Goal: Task Accomplishment & Management: Use online tool/utility

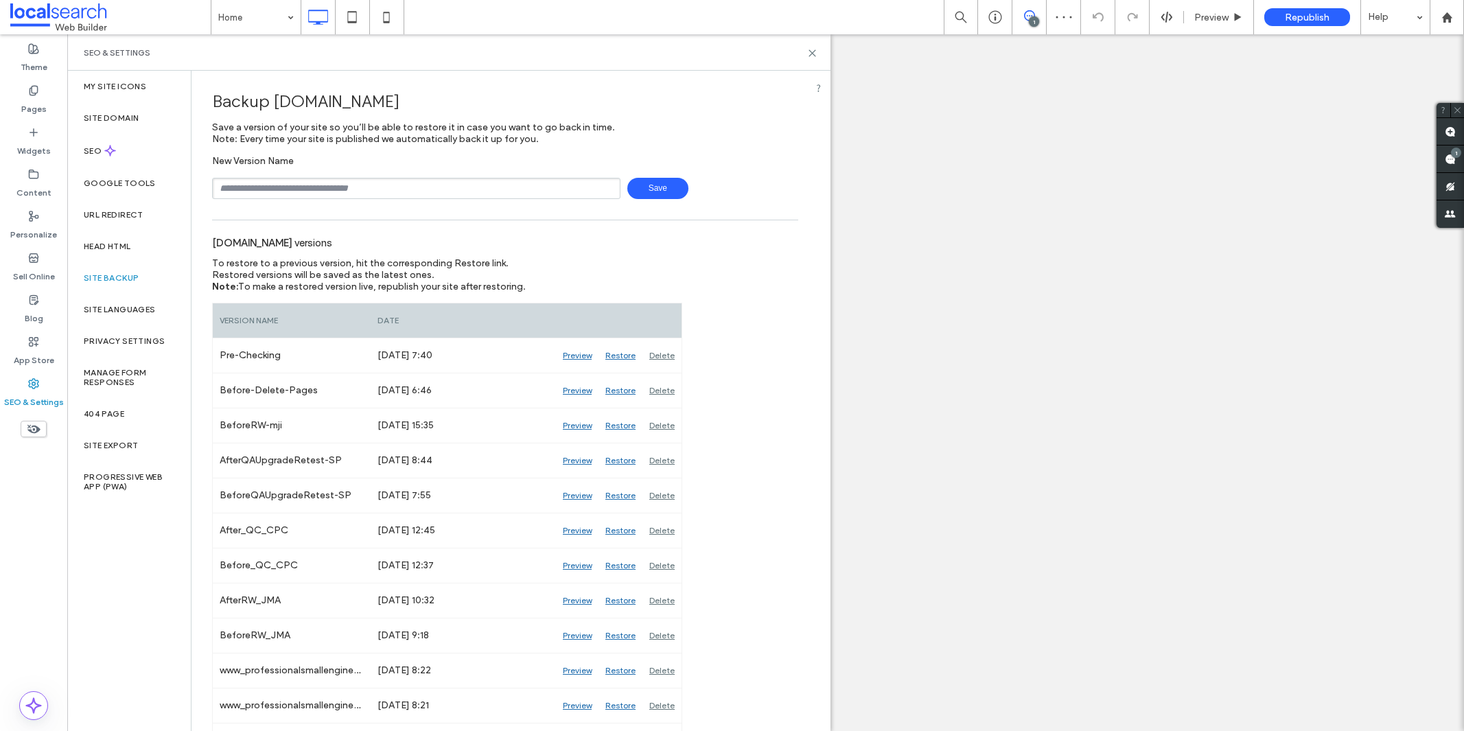
click at [633, 190] on span "Save" at bounding box center [657, 188] width 61 height 21
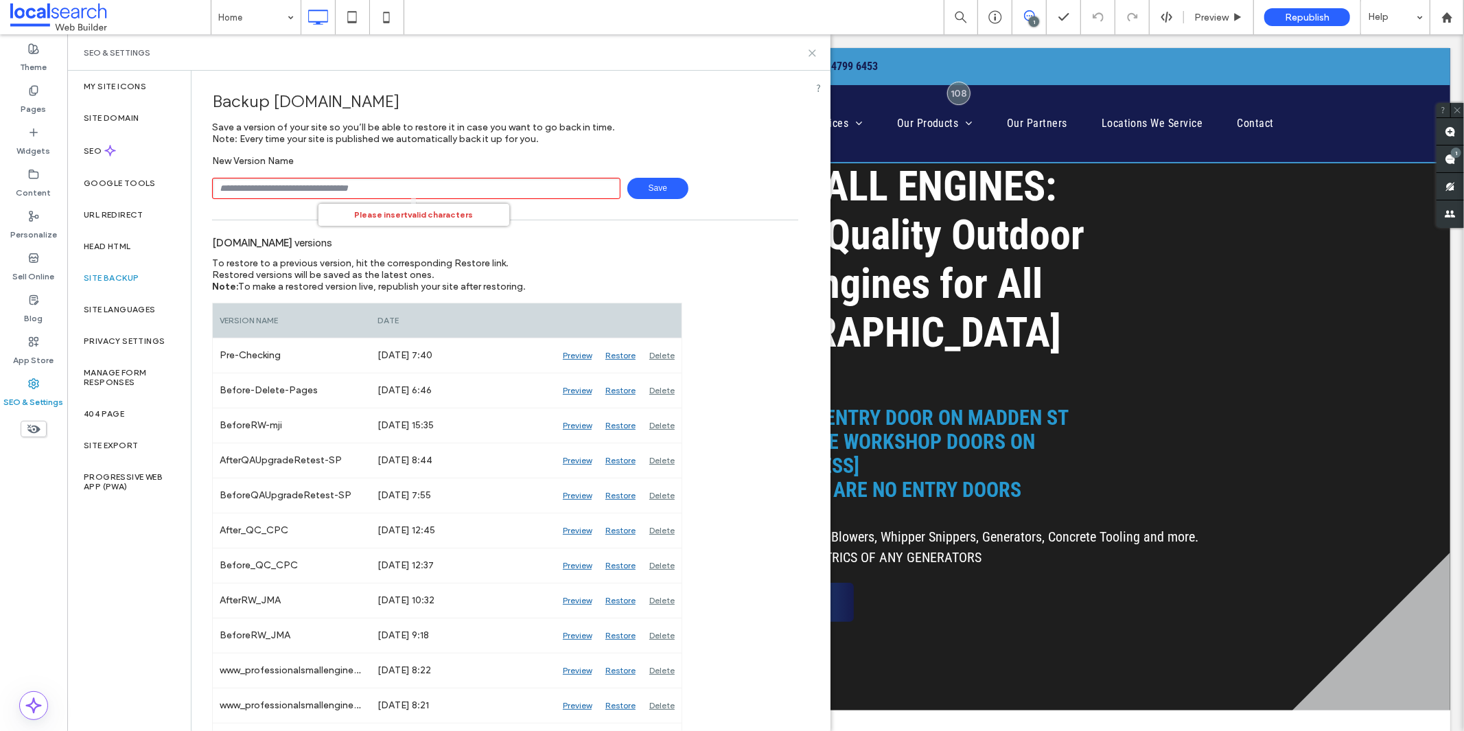
click at [807, 50] on icon at bounding box center [812, 53] width 10 height 10
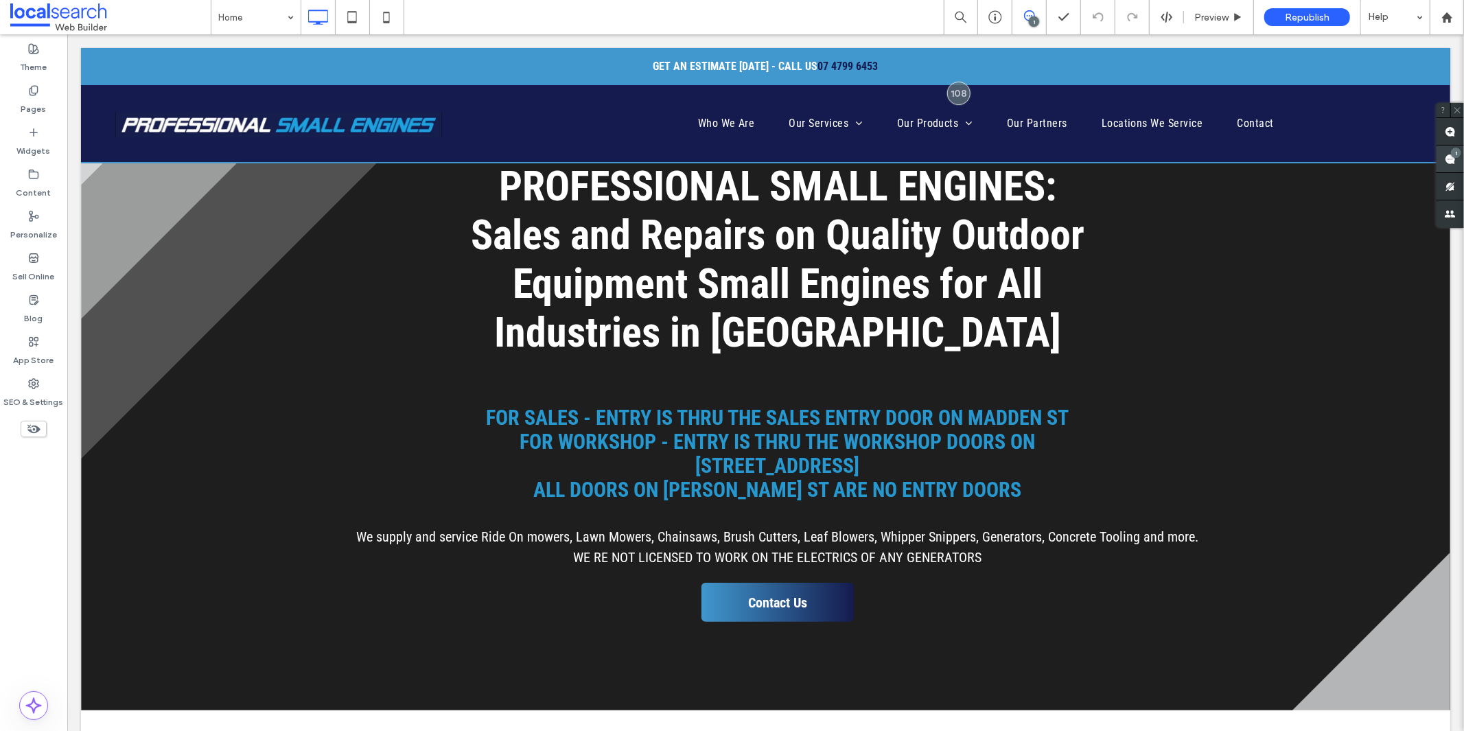
click at [1451, 160] on span at bounding box center [1449, 158] width 27 height 27
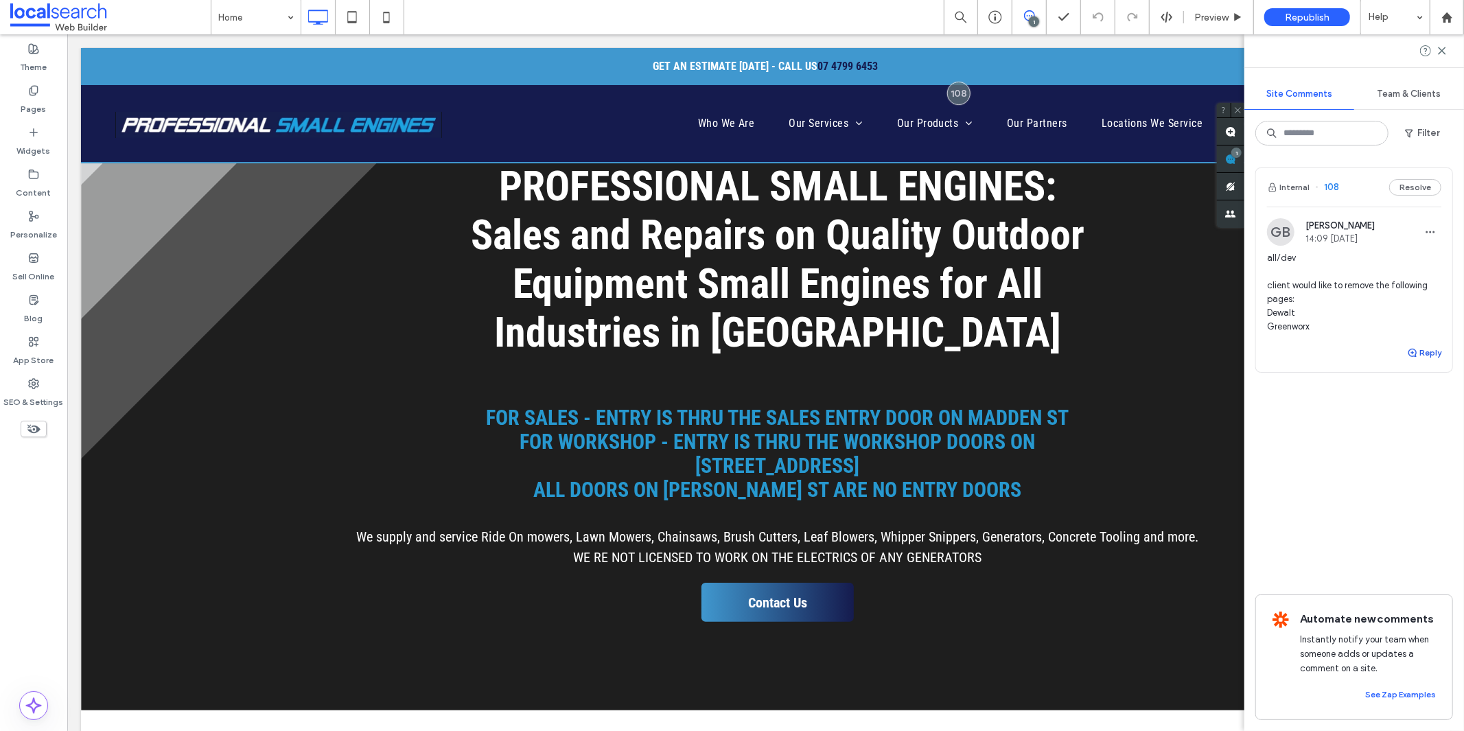
click at [1429, 357] on button "Reply" at bounding box center [1424, 352] width 34 height 16
click at [1390, 374] on textarea at bounding box center [1354, 378] width 174 height 69
type textarea "*"
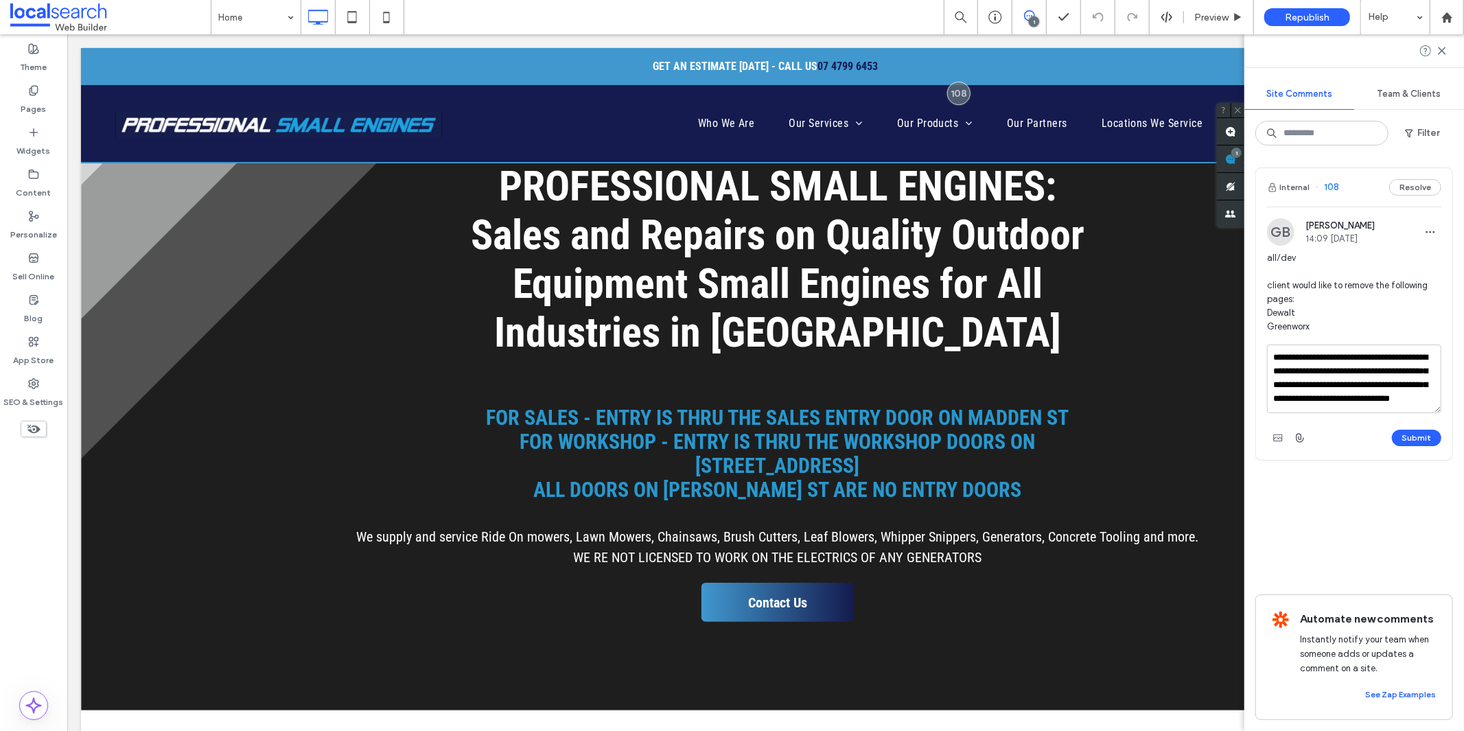
scroll to position [33, 0]
click at [1354, 379] on textarea "**********" at bounding box center [1354, 378] width 174 height 69
paste textarea "**********"
type textarea "**********"
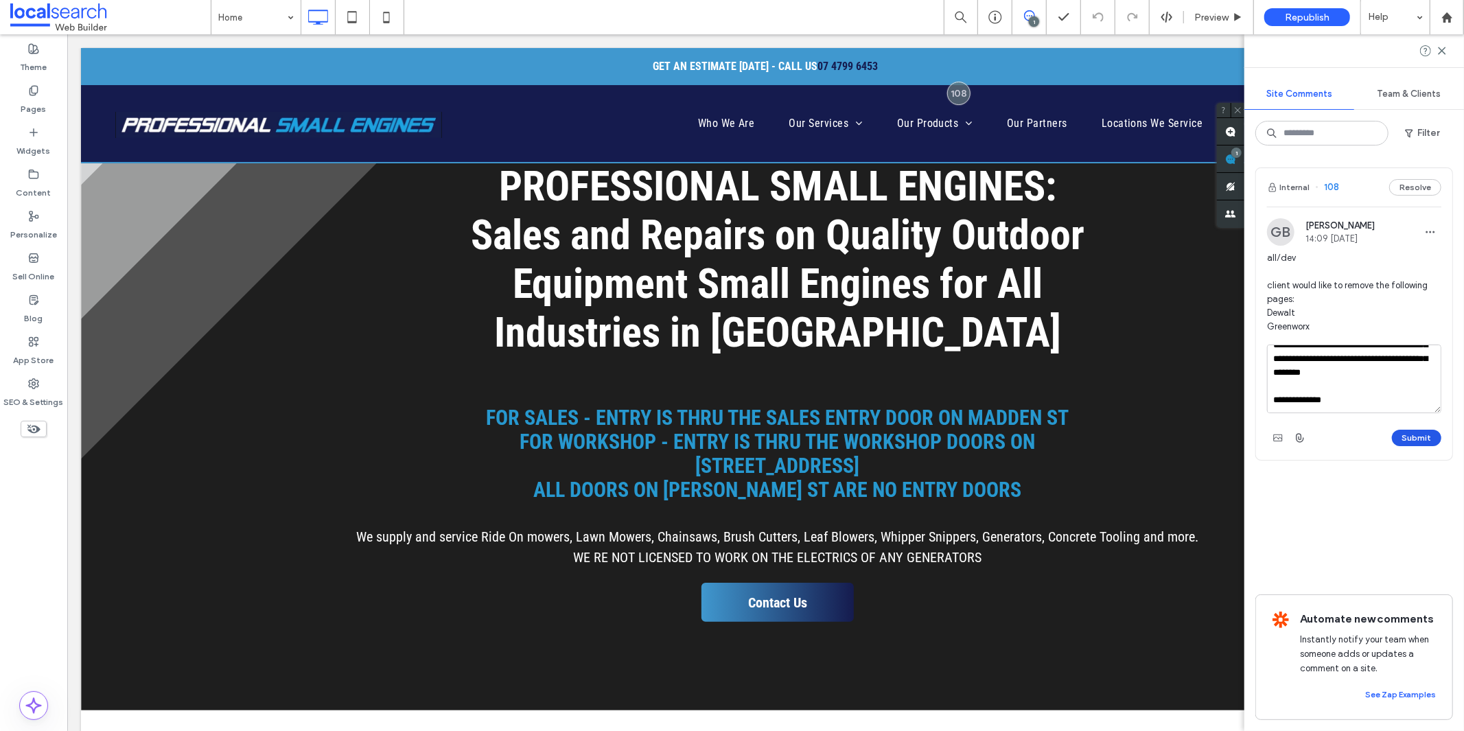
click at [1404, 440] on button "Submit" at bounding box center [1416, 438] width 49 height 16
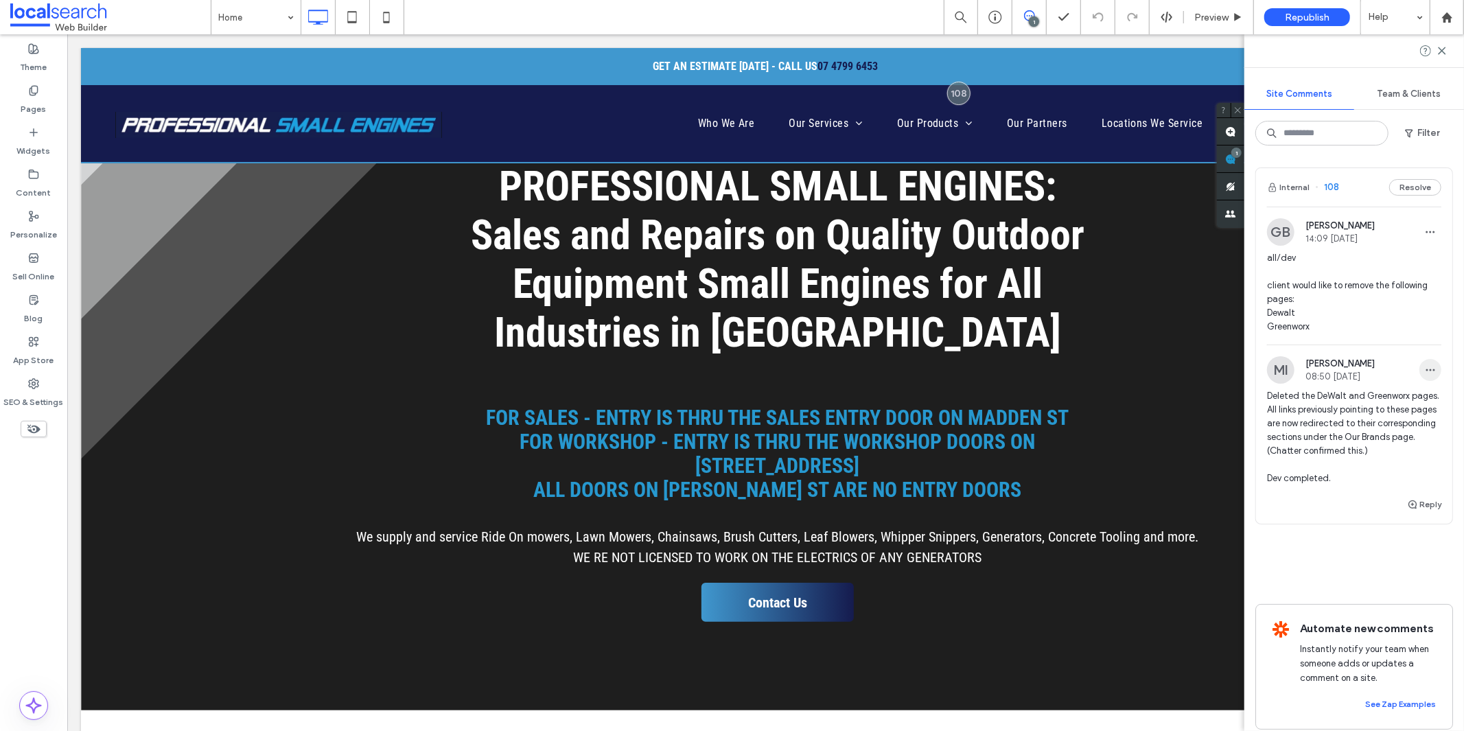
click at [1424, 371] on icon "button" at bounding box center [1429, 369] width 11 height 11
click at [1403, 396] on div "Edit" at bounding box center [1368, 405] width 122 height 26
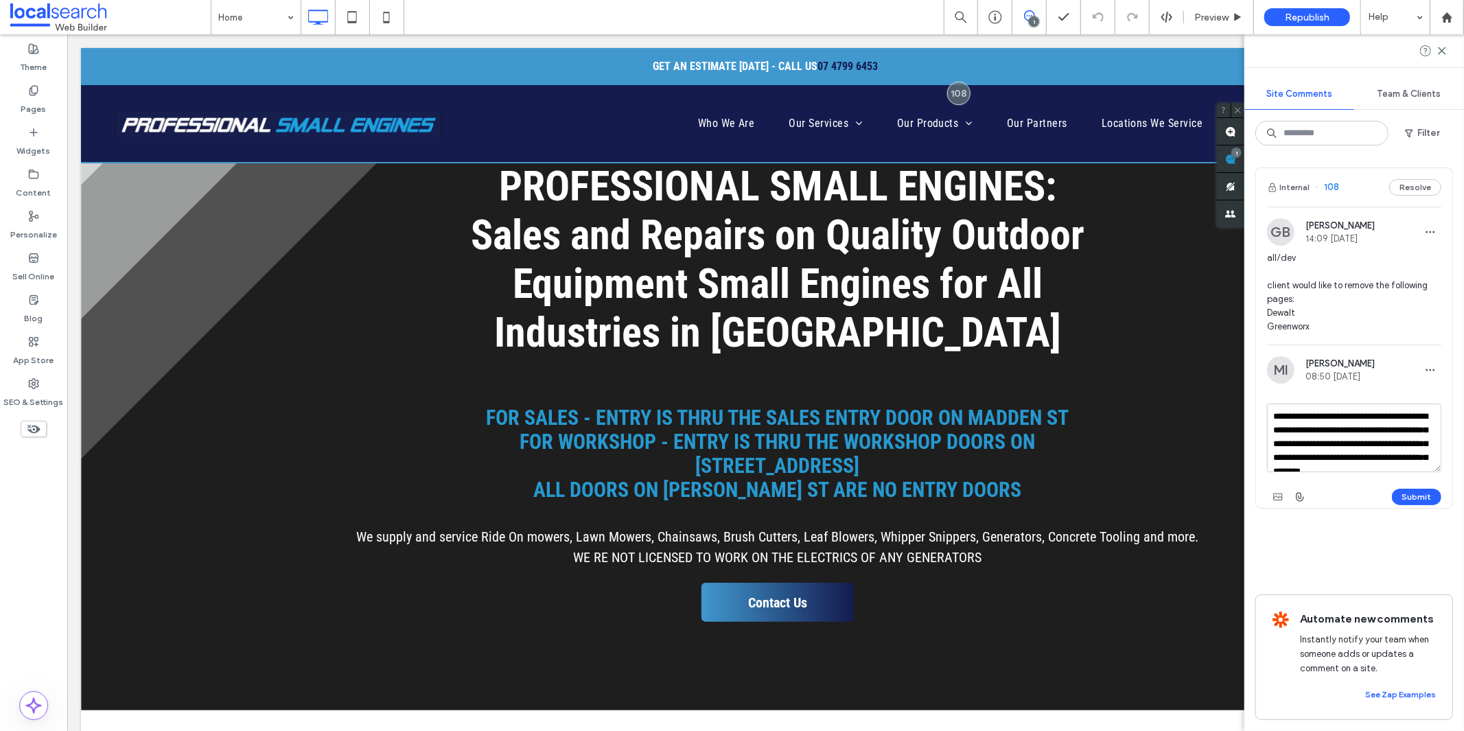
click at [1323, 445] on textarea "**********" at bounding box center [1354, 437] width 174 height 69
type textarea "**********"
click at [1409, 487] on div "Submit" at bounding box center [1354, 497] width 174 height 22
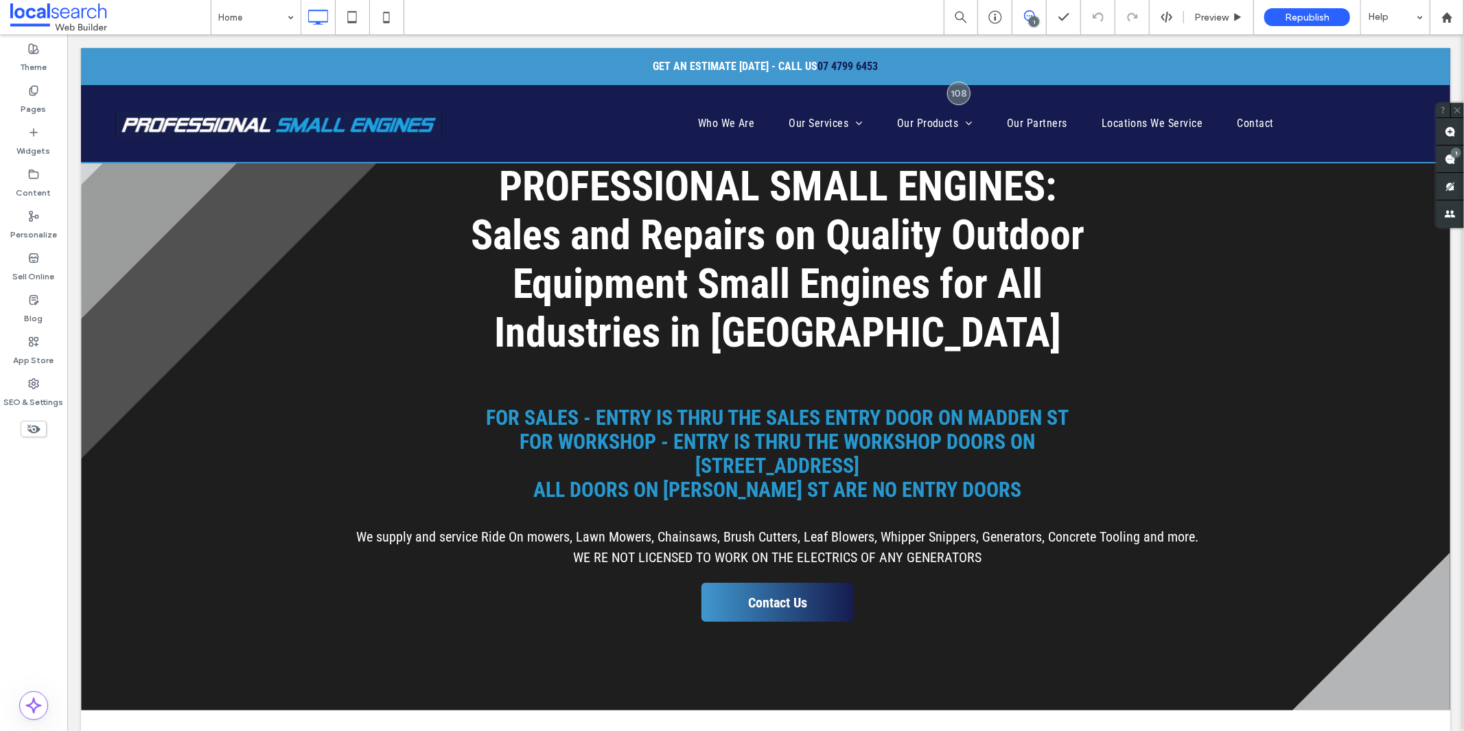
click at [1455, 161] on span at bounding box center [1449, 158] width 27 height 27
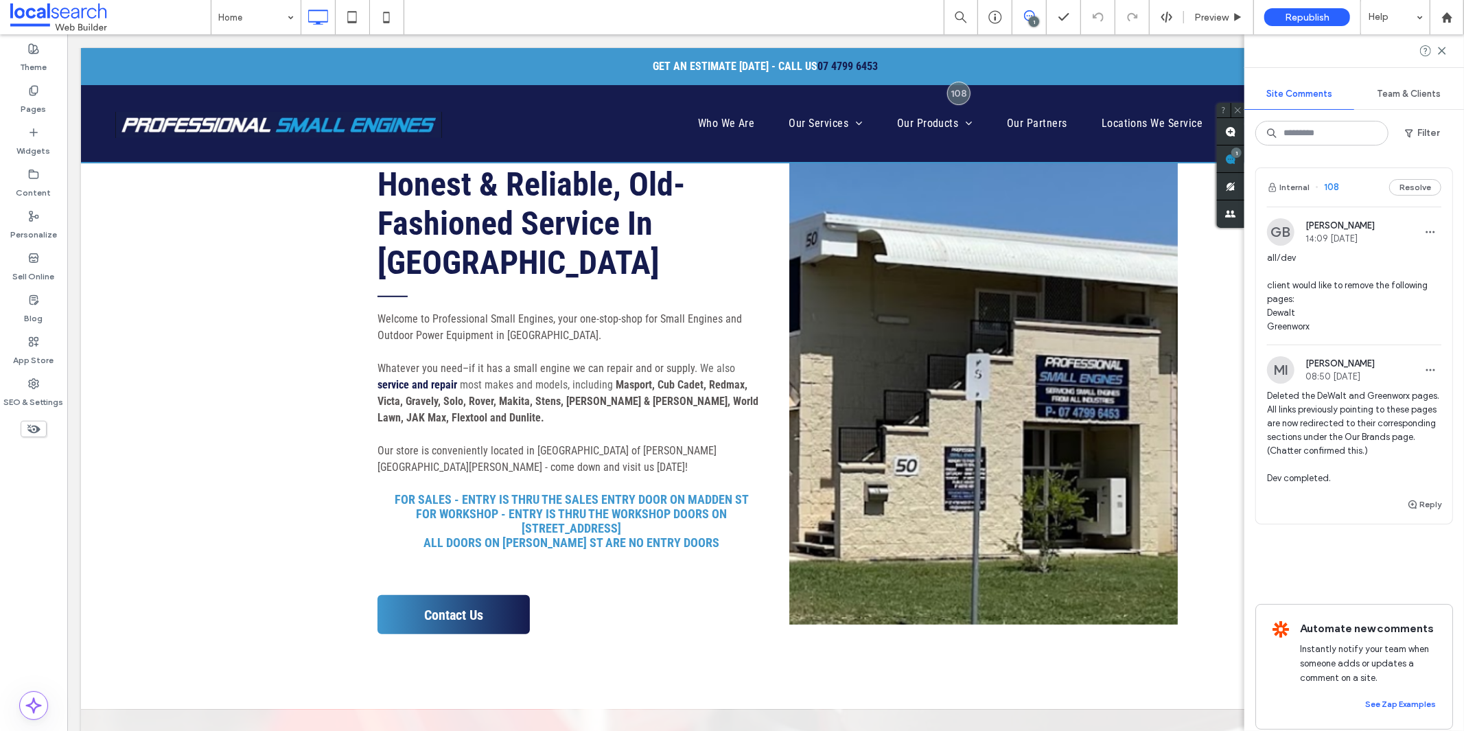
scroll to position [609, 0]
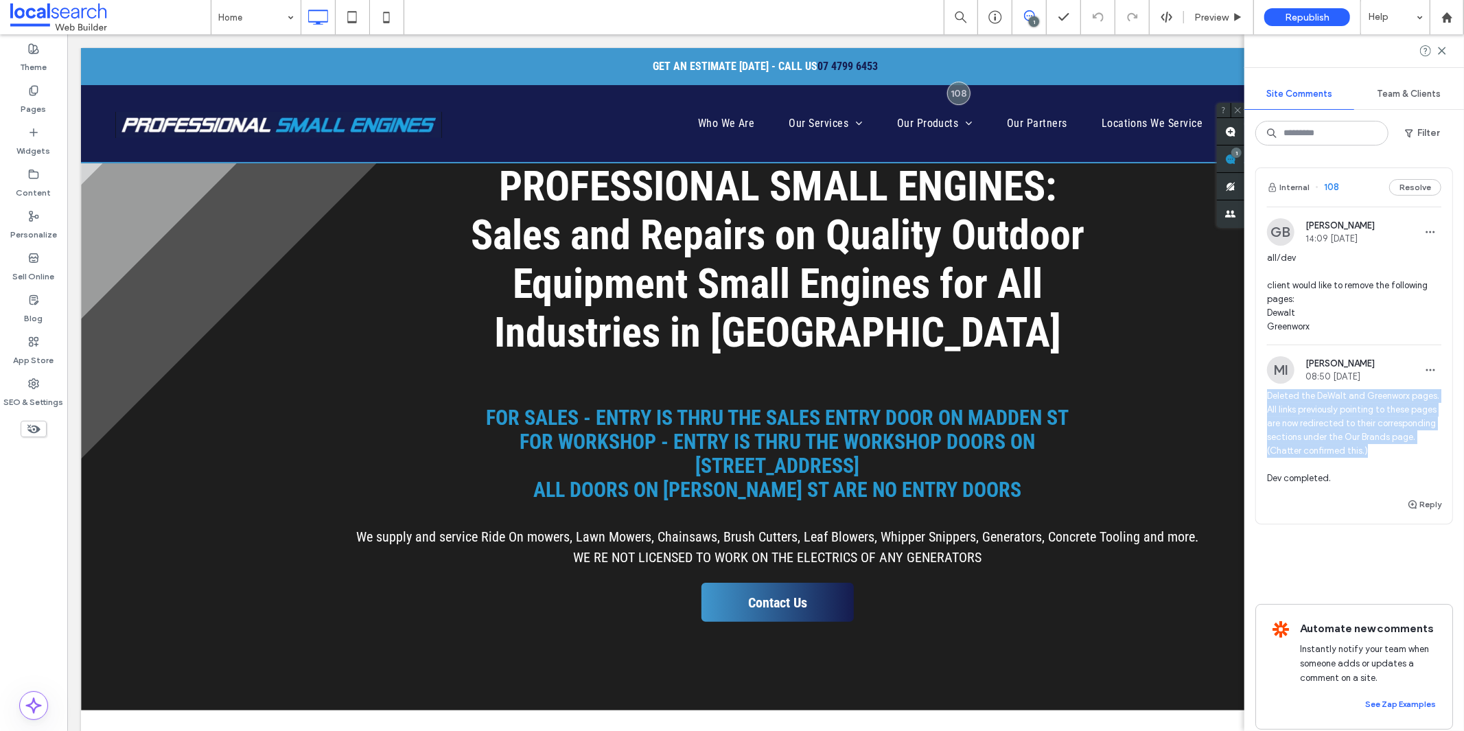
drag, startPoint x: 1263, startPoint y: 395, endPoint x: 1451, endPoint y: 449, distance: 195.7
click at [1451, 449] on div "Internal 108 Resolve GB Grace Bowden 14:09 Oct 14 2025 all/dev client would lik…" at bounding box center [1354, 443] width 220 height 574
copy span "Deleted the DeWalt and Greenworx pages. All links previously pointing to these …"
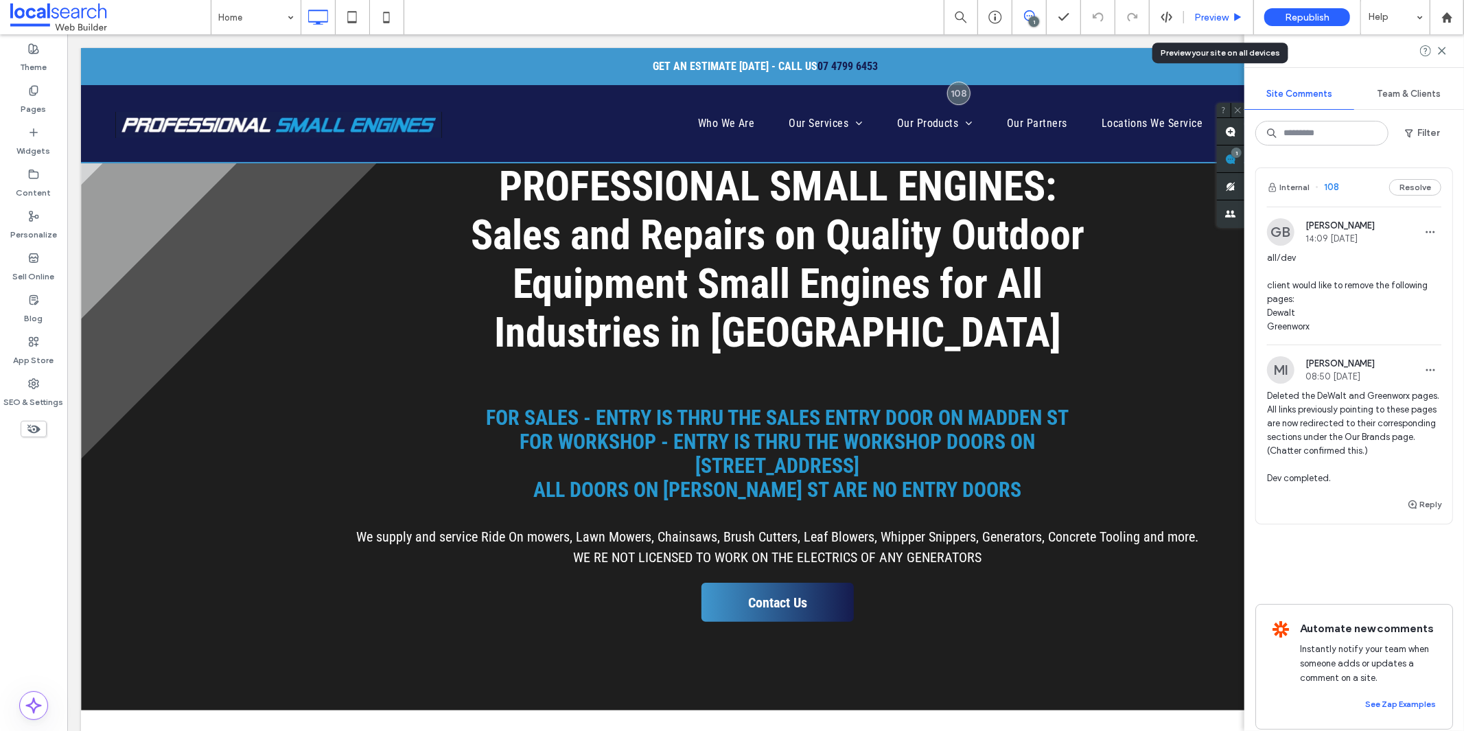
click at [1204, 12] on span "Preview" at bounding box center [1211, 18] width 34 height 12
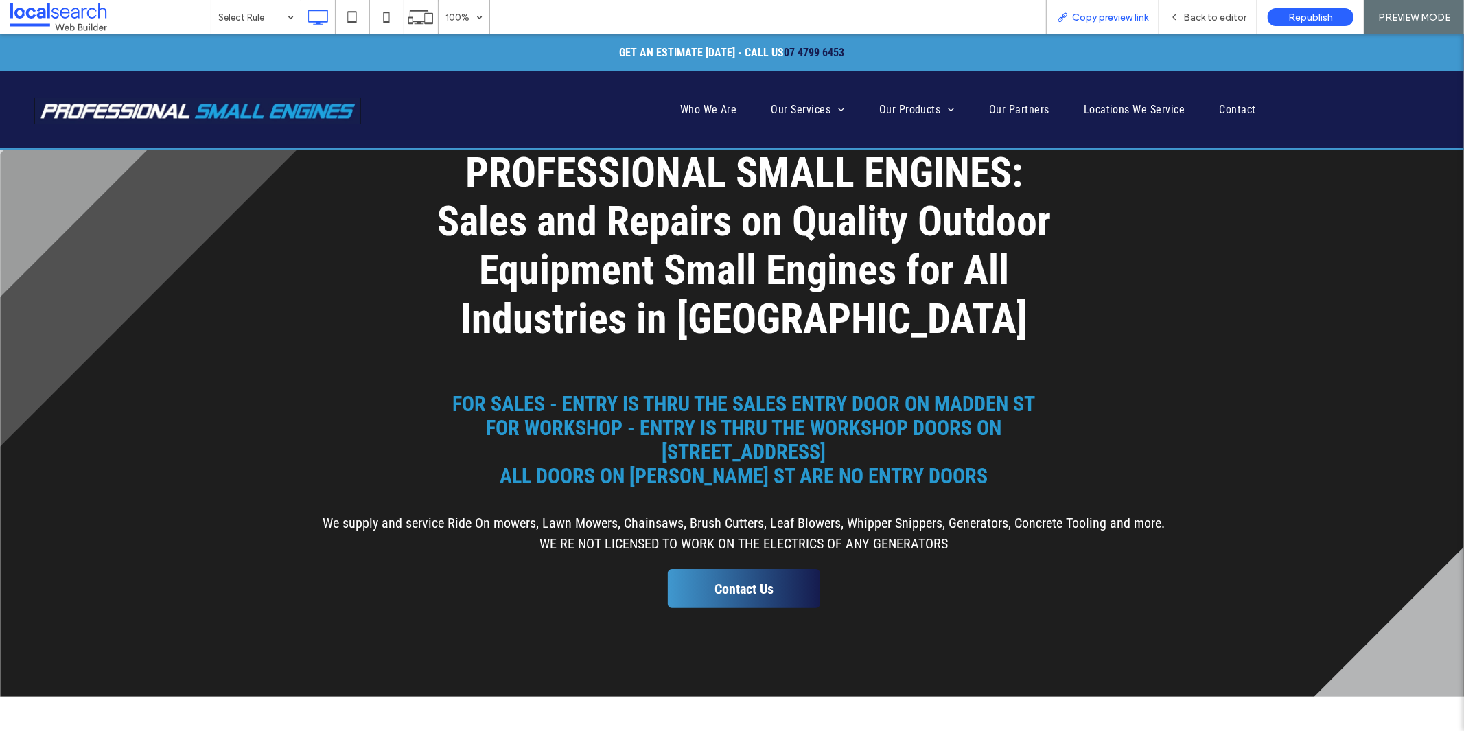
click at [1079, 19] on span "Copy preview link" at bounding box center [1110, 18] width 76 height 12
click at [266, 382] on div "PROFESSIONAL SMALL ENGINES: Sales and Repairs on Quality Outdoor Equipment Smal…" at bounding box center [732, 370] width 1464 height 489
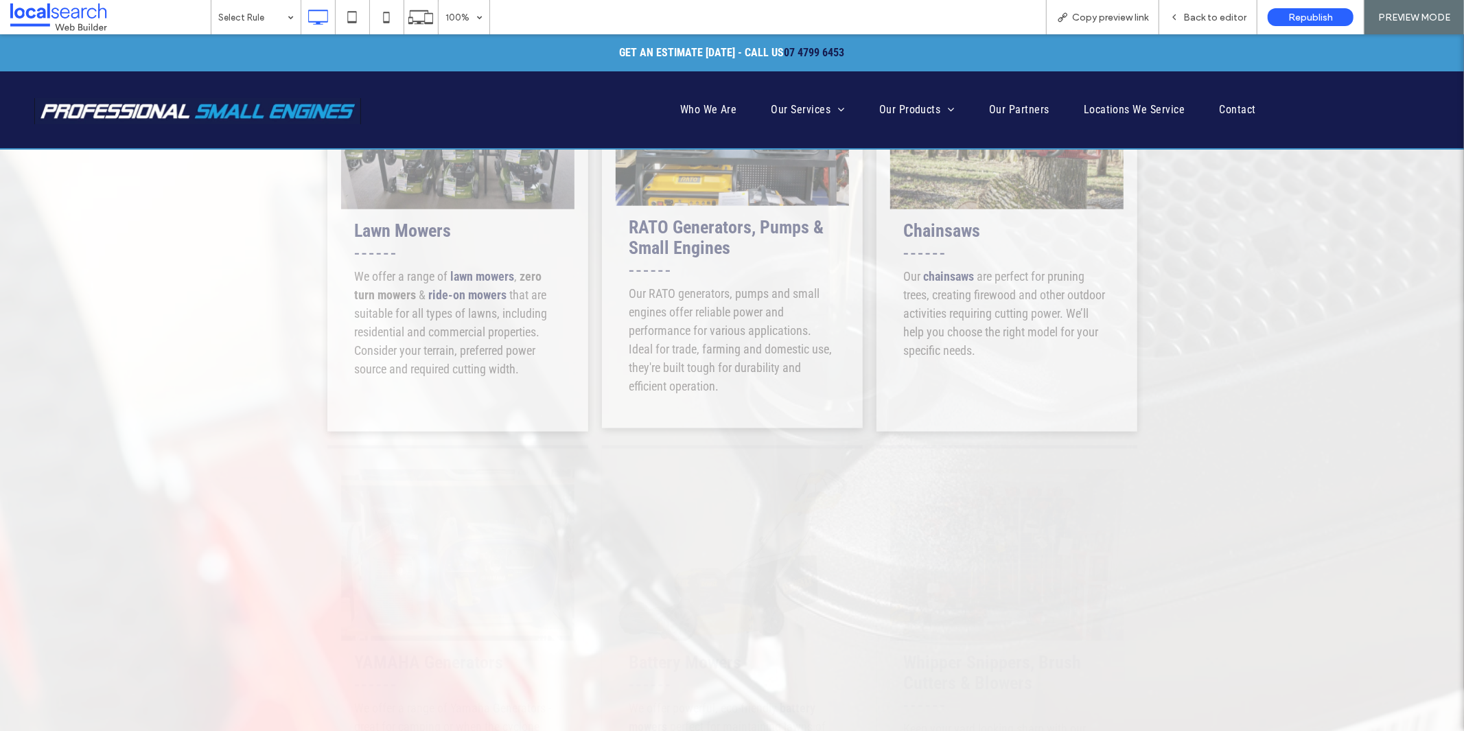
scroll to position [1372, 0]
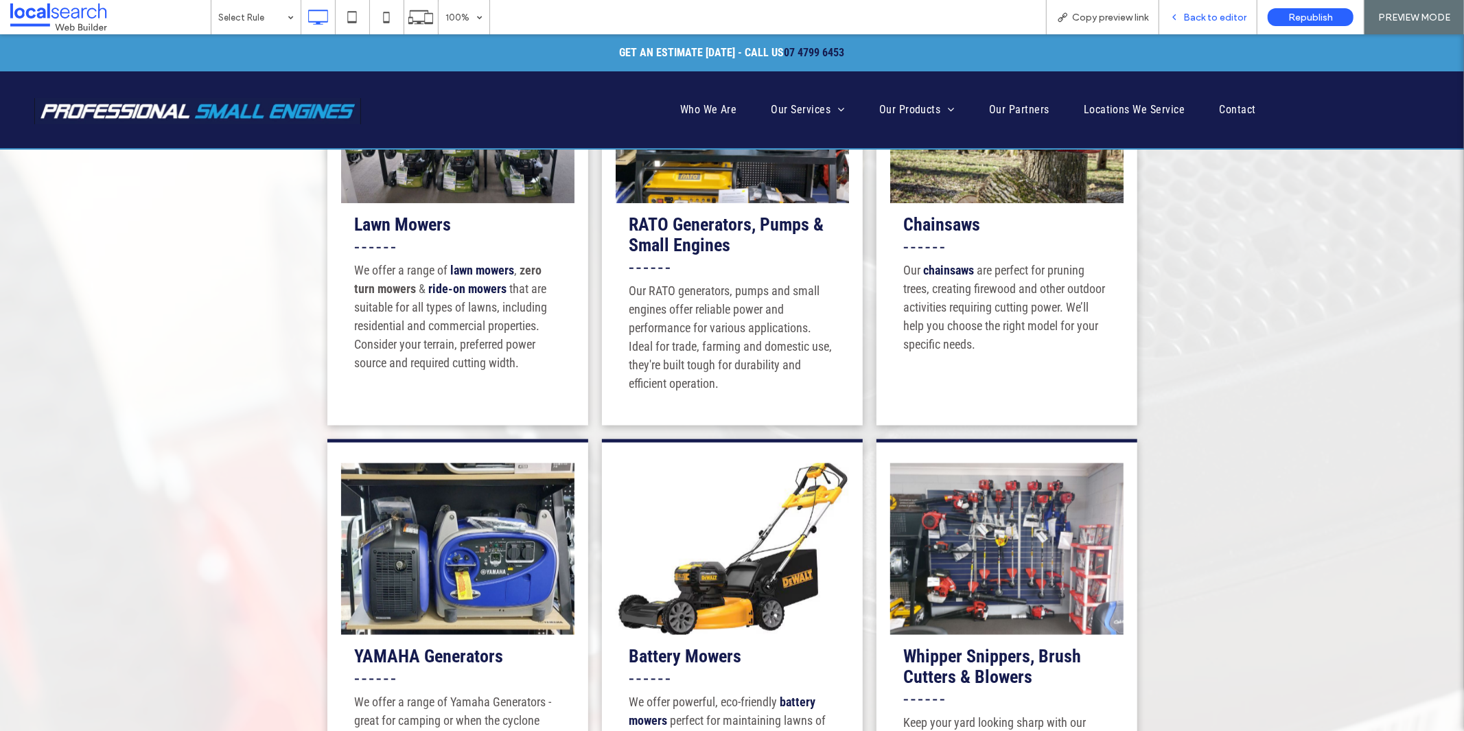
click at [1177, 25] on div "Back to editor" at bounding box center [1208, 17] width 98 height 34
click at [1184, 16] on div "Back to editor" at bounding box center [1207, 18] width 97 height 12
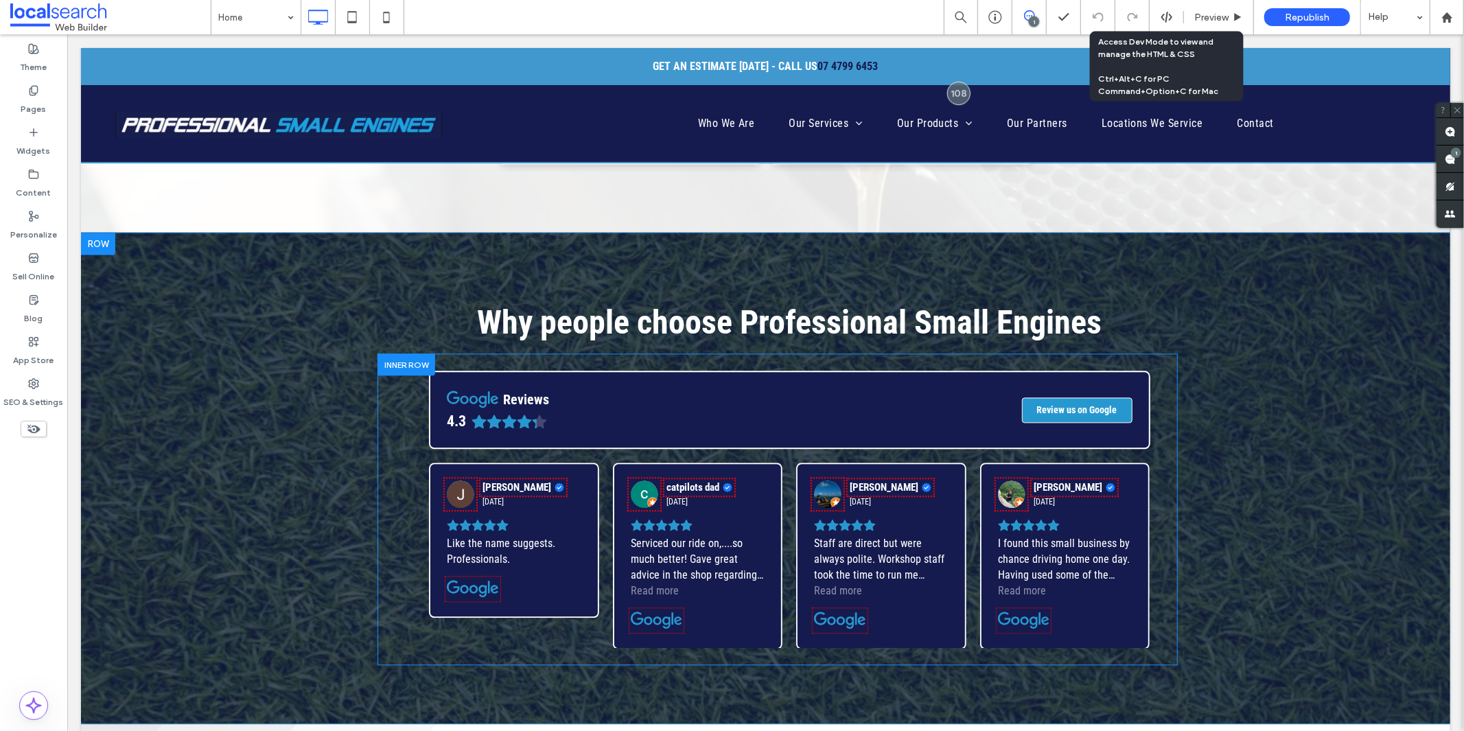
scroll to position [2592, 0]
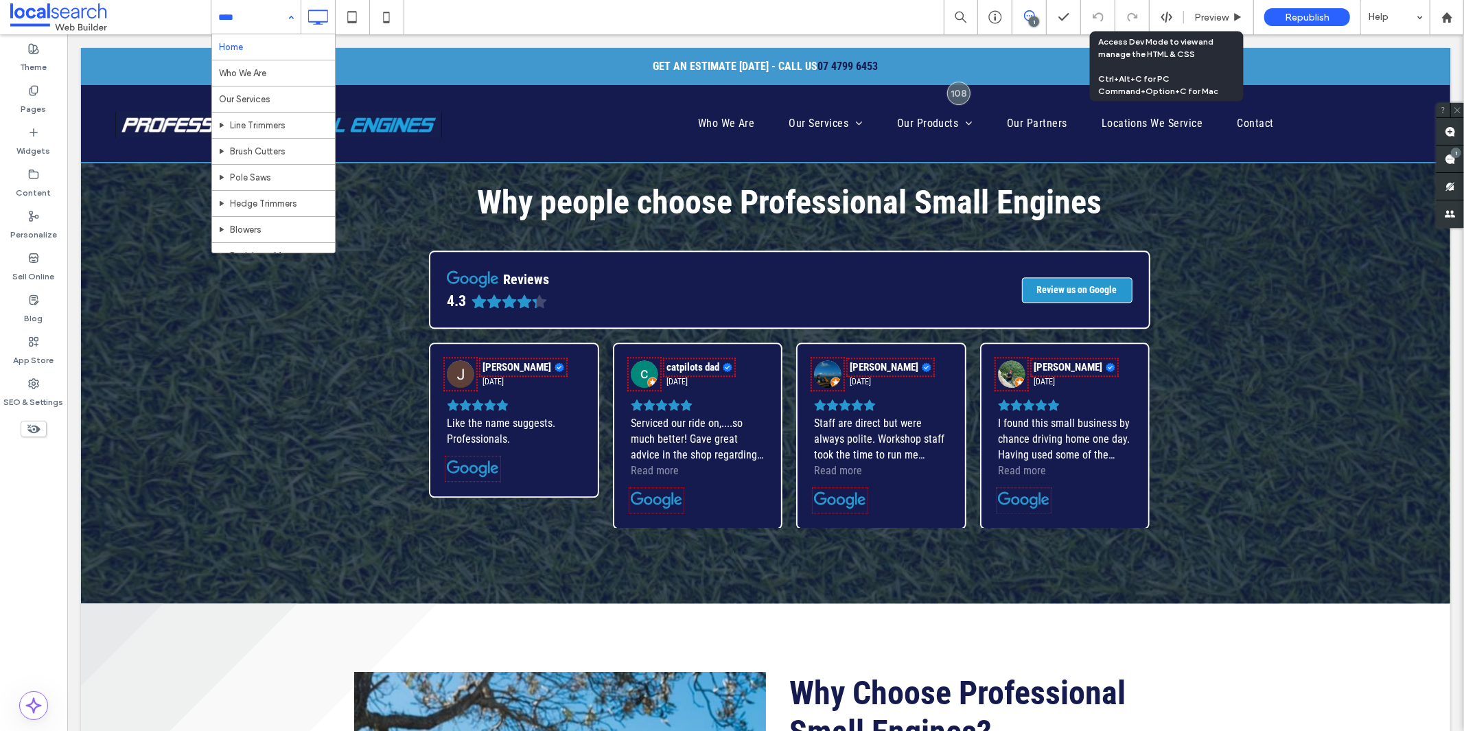
drag, startPoint x: 265, startPoint y: 23, endPoint x: 270, endPoint y: 32, distance: 10.5
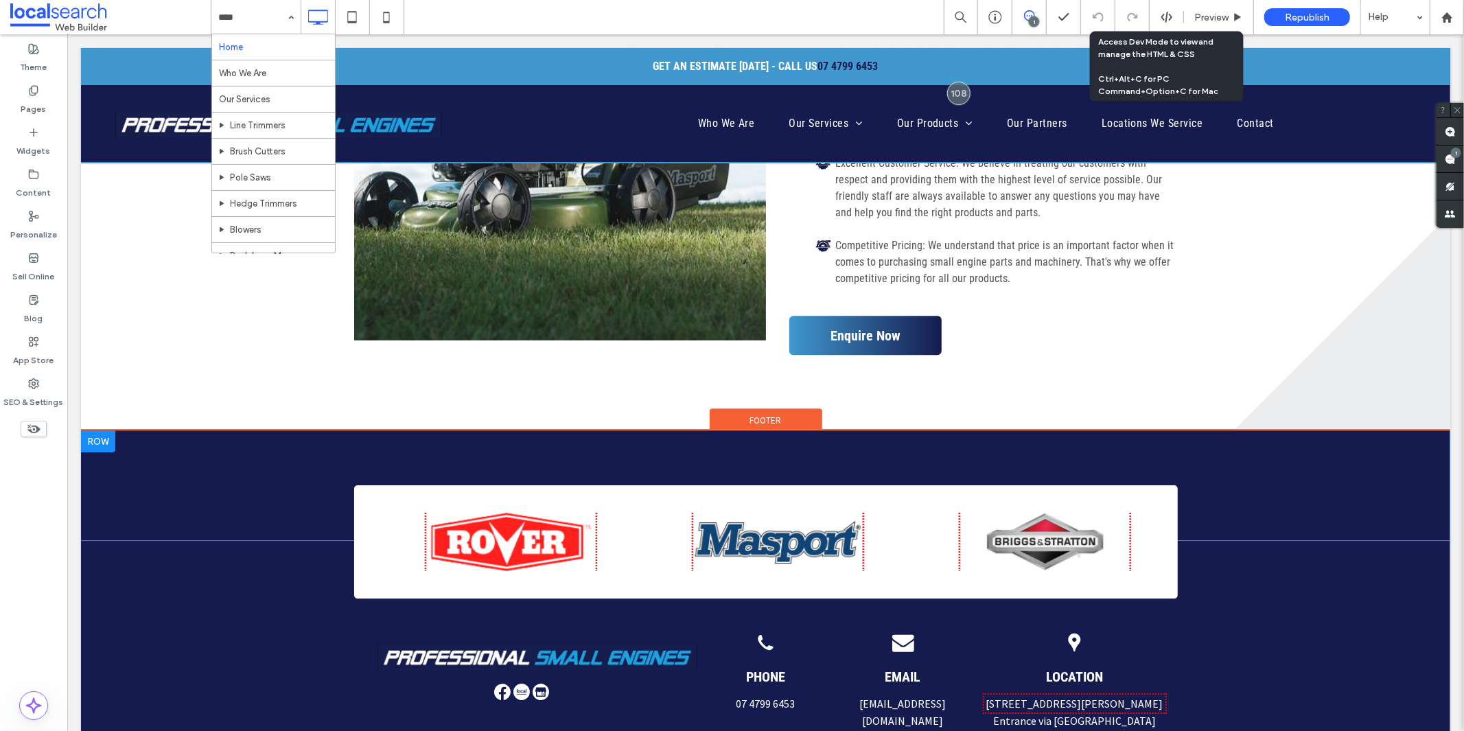
scroll to position [3507, 0]
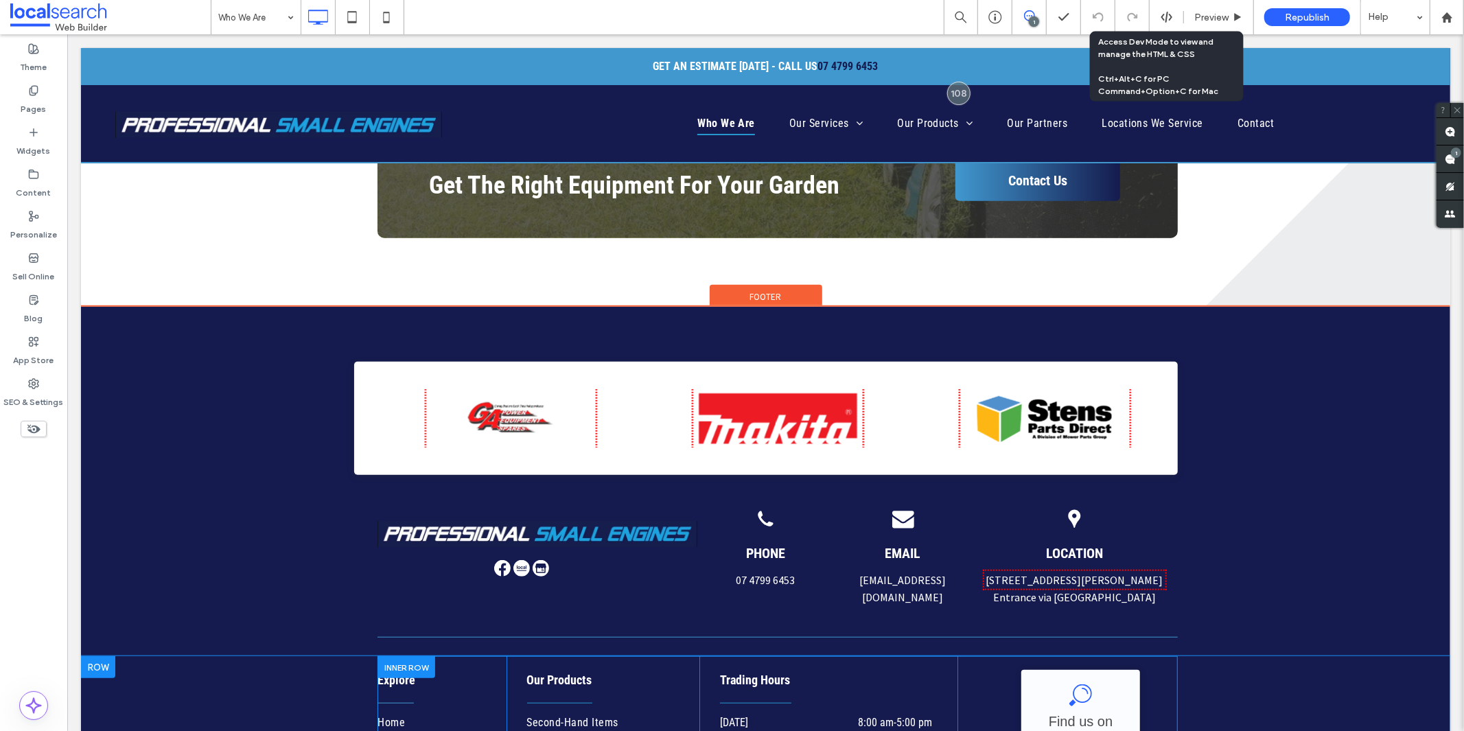
scroll to position [838, 0]
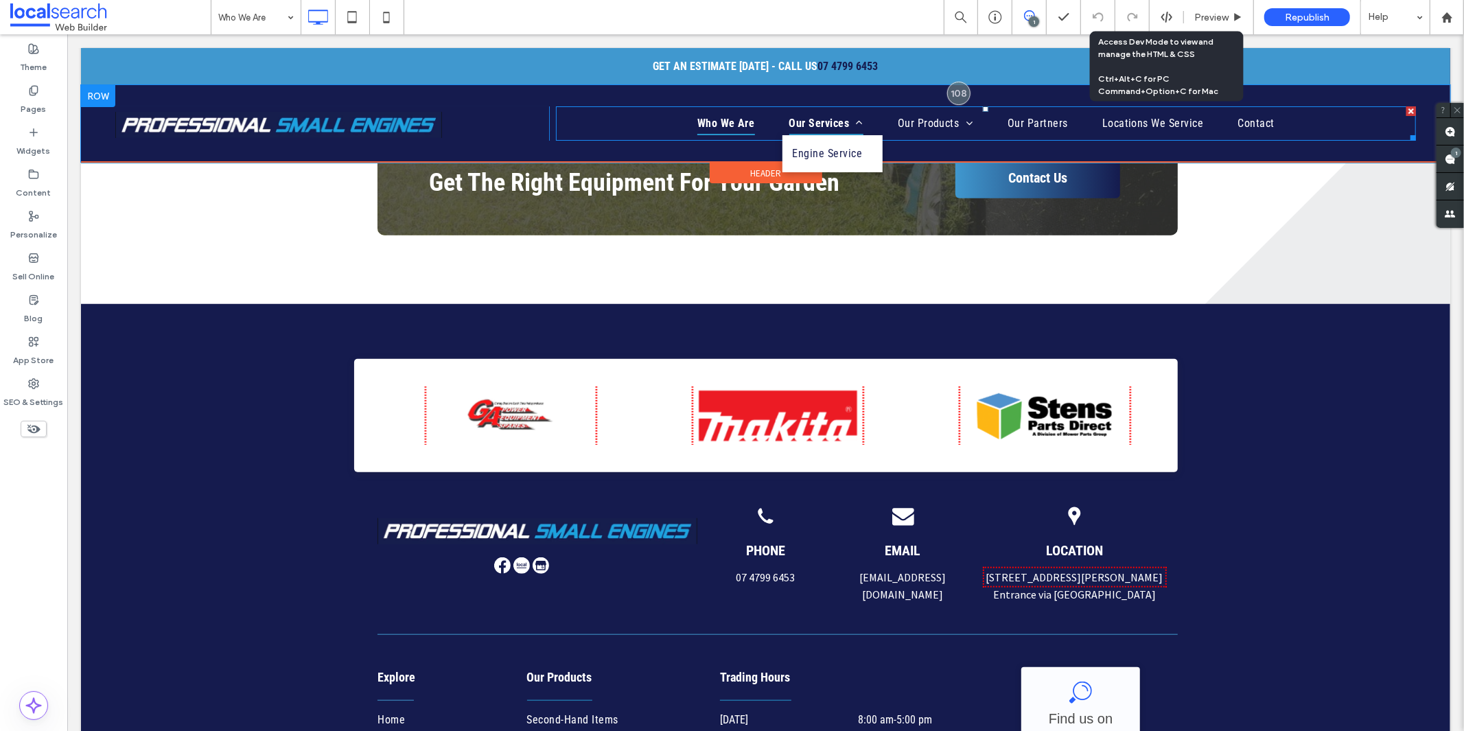
click at [798, 121] on span "Our Services" at bounding box center [825, 122] width 74 height 23
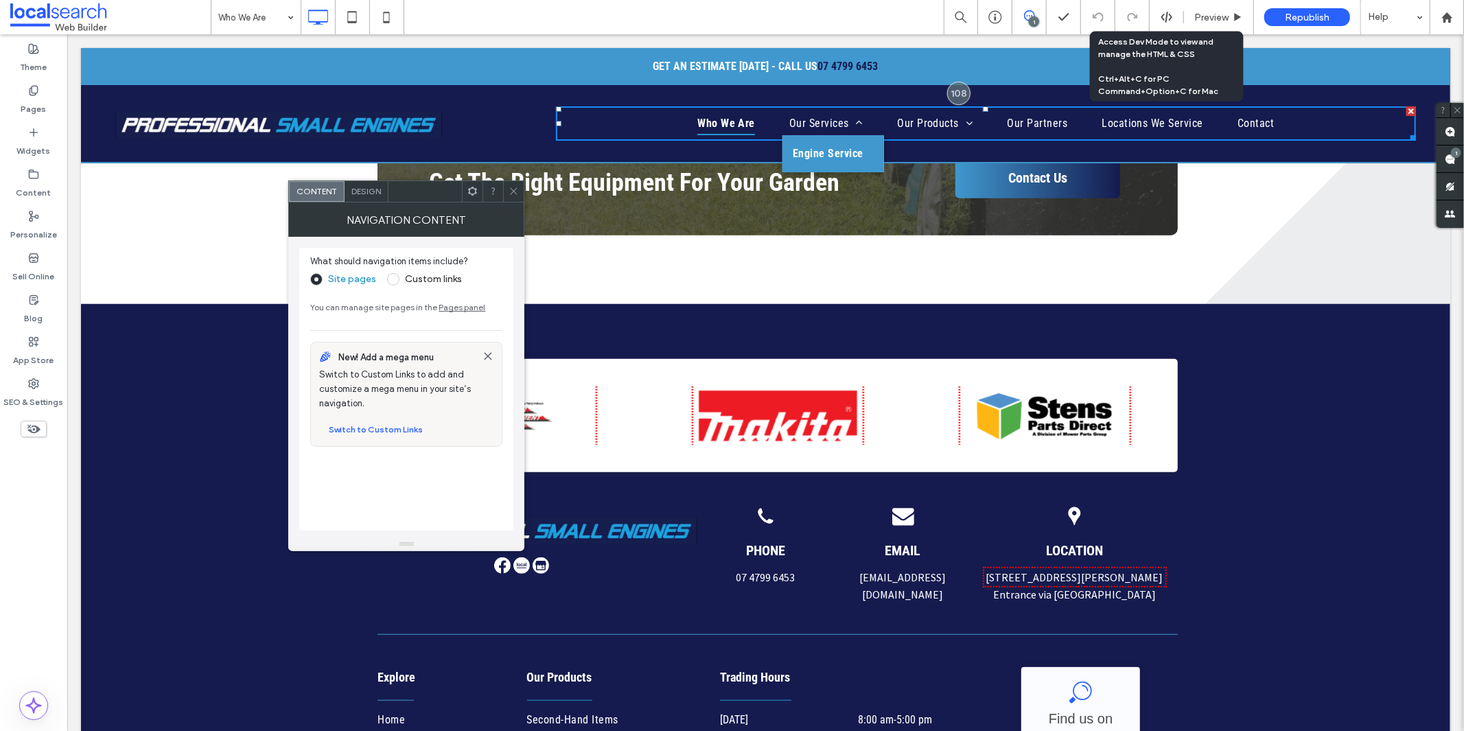
click at [830, 152] on span "Engine Service" at bounding box center [827, 153] width 71 height 16
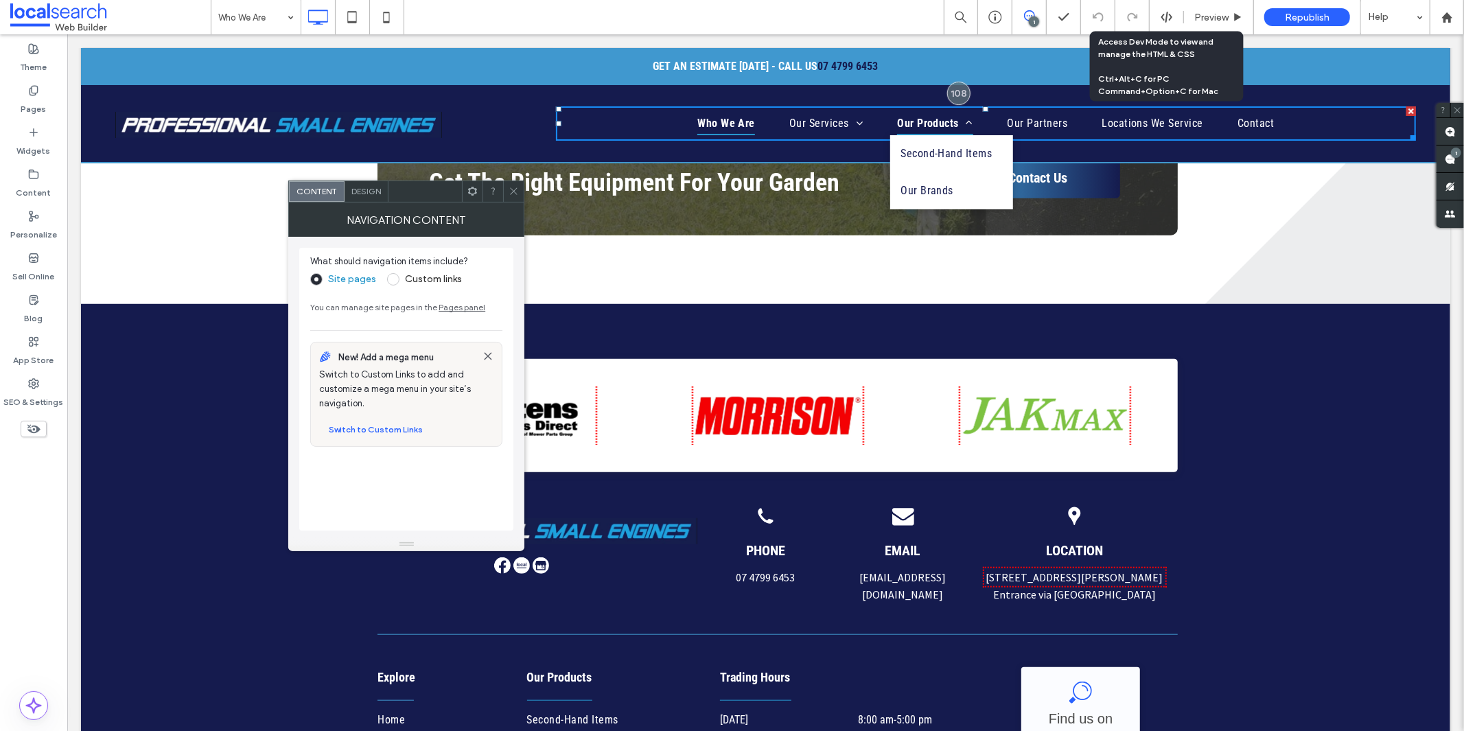
click at [903, 117] on span "Our Products" at bounding box center [933, 122] width 75 height 23
click at [924, 145] on span "Second-Hand Items" at bounding box center [946, 153] width 93 height 16
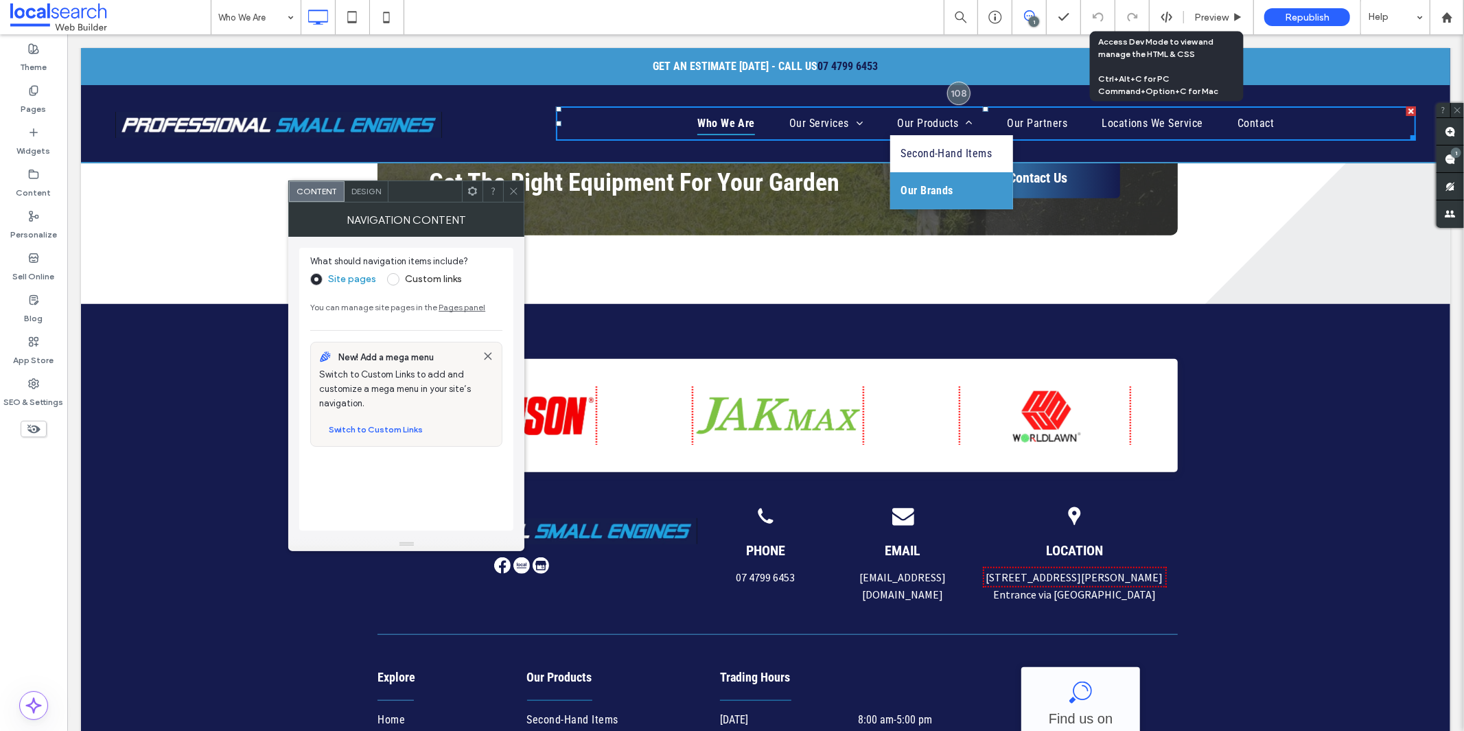
click at [936, 187] on span "Our Brands" at bounding box center [926, 190] width 53 height 16
click at [924, 139] on link "Second-Hand Items" at bounding box center [951, 152] width 124 height 37
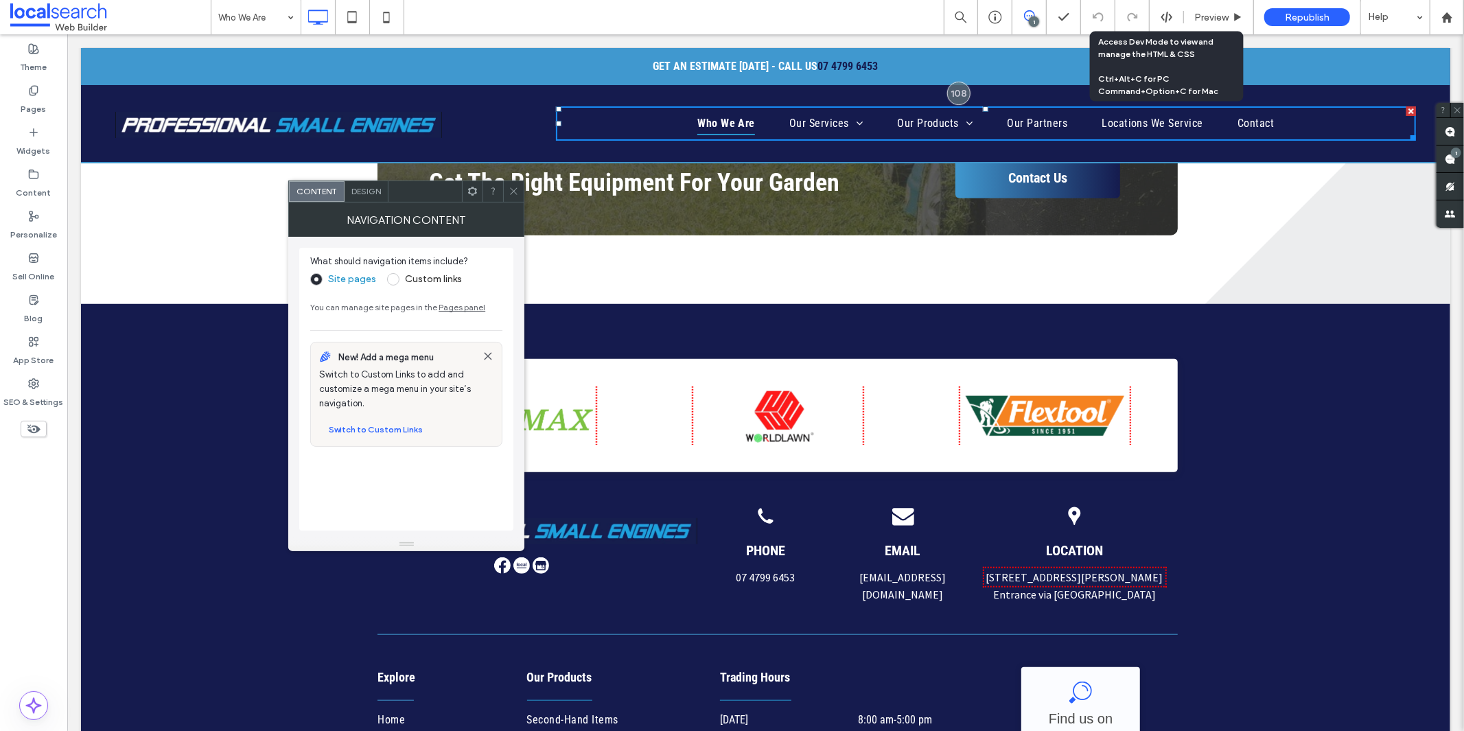
click at [517, 189] on icon at bounding box center [513, 191] width 10 height 10
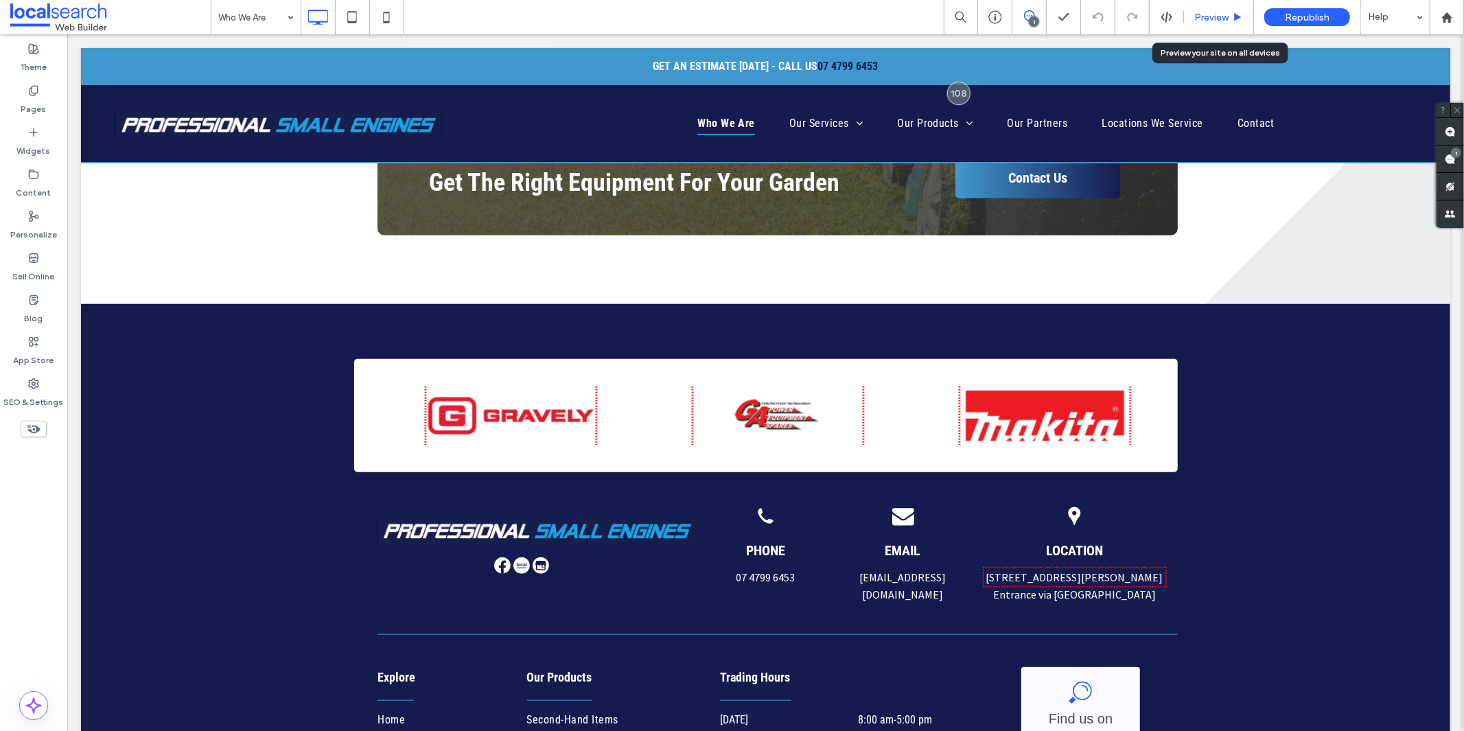
click at [1202, 9] on div "Preview" at bounding box center [1219, 17] width 70 height 34
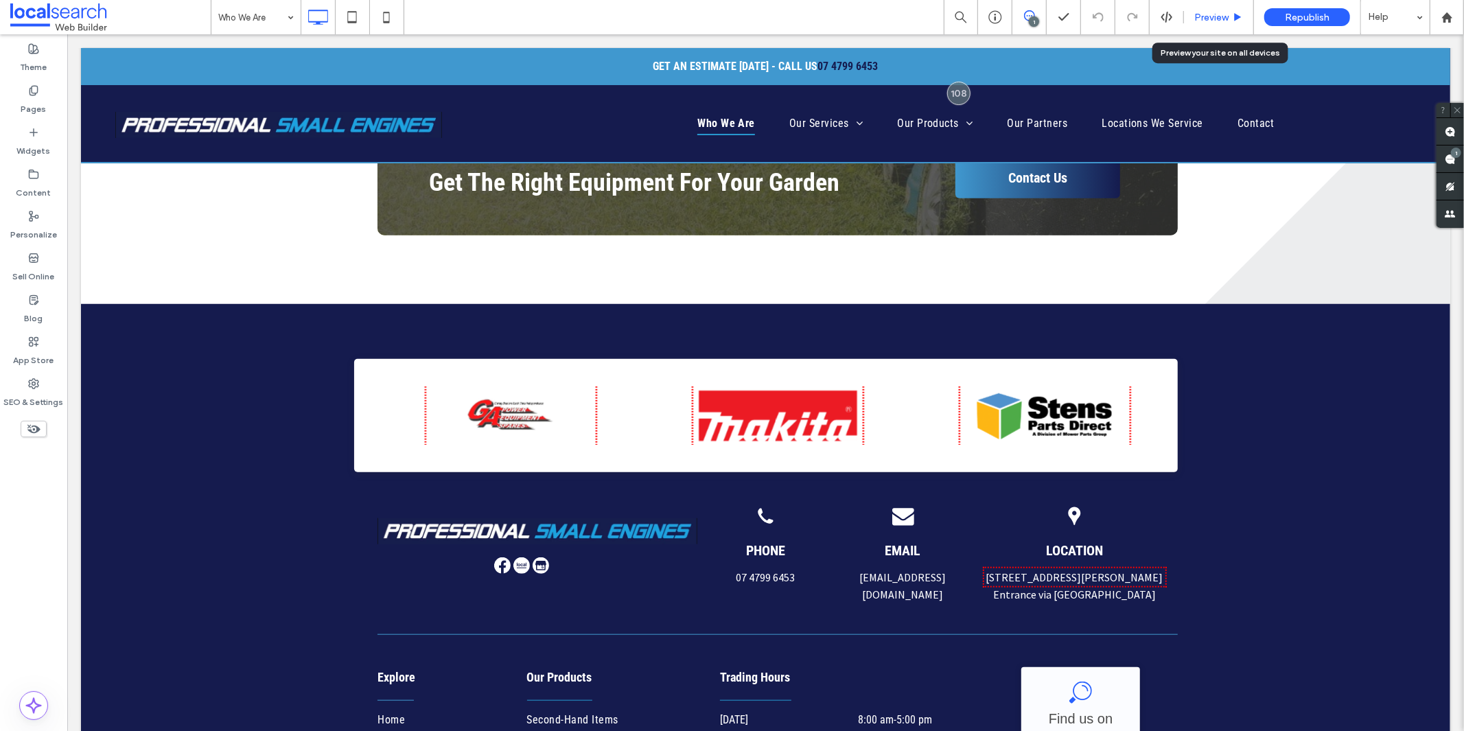
click at [1197, 14] on span "Preview" at bounding box center [1211, 18] width 34 height 12
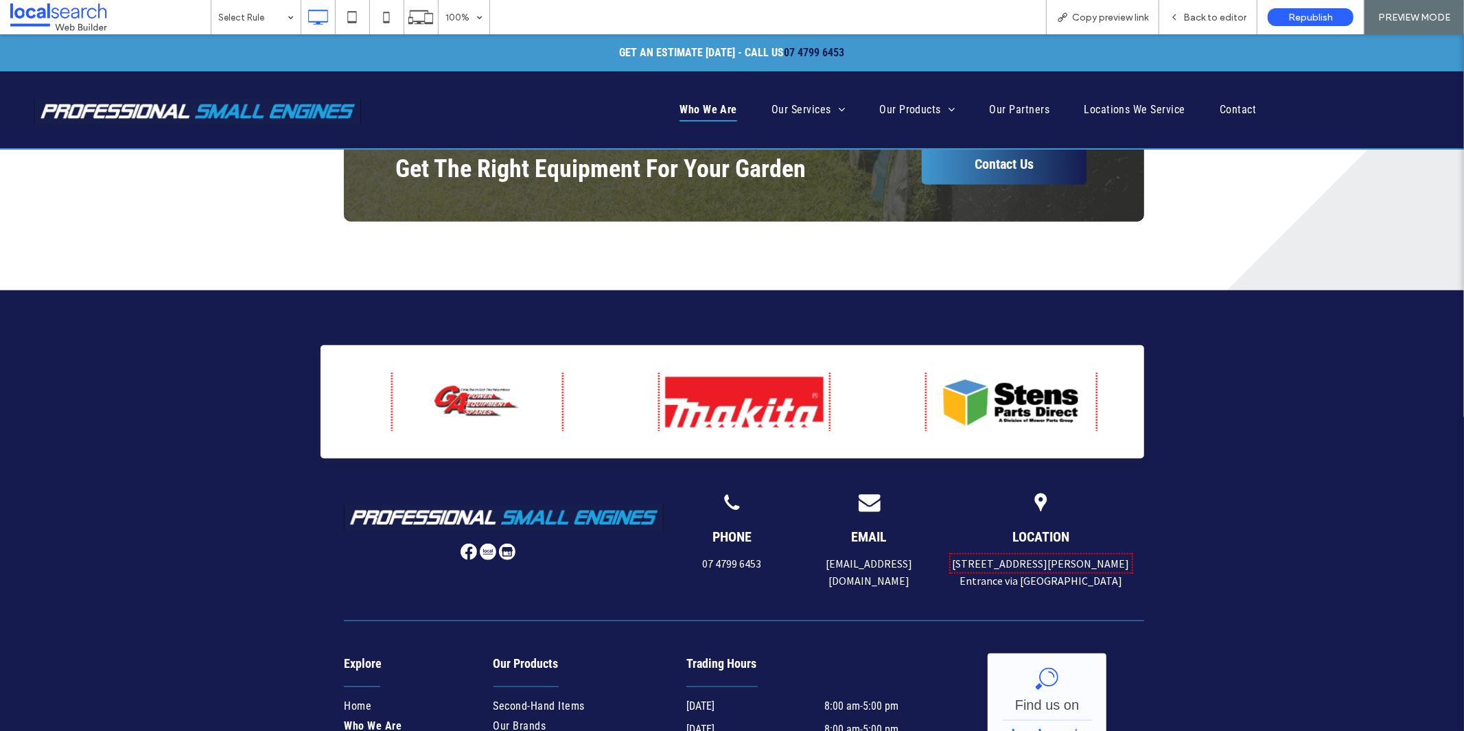
drag, startPoint x: 1105, startPoint y: 17, endPoint x: 1020, endPoint y: 18, distance: 85.8
click at [1105, 18] on span "Copy preview link" at bounding box center [1110, 18] width 76 height 12
